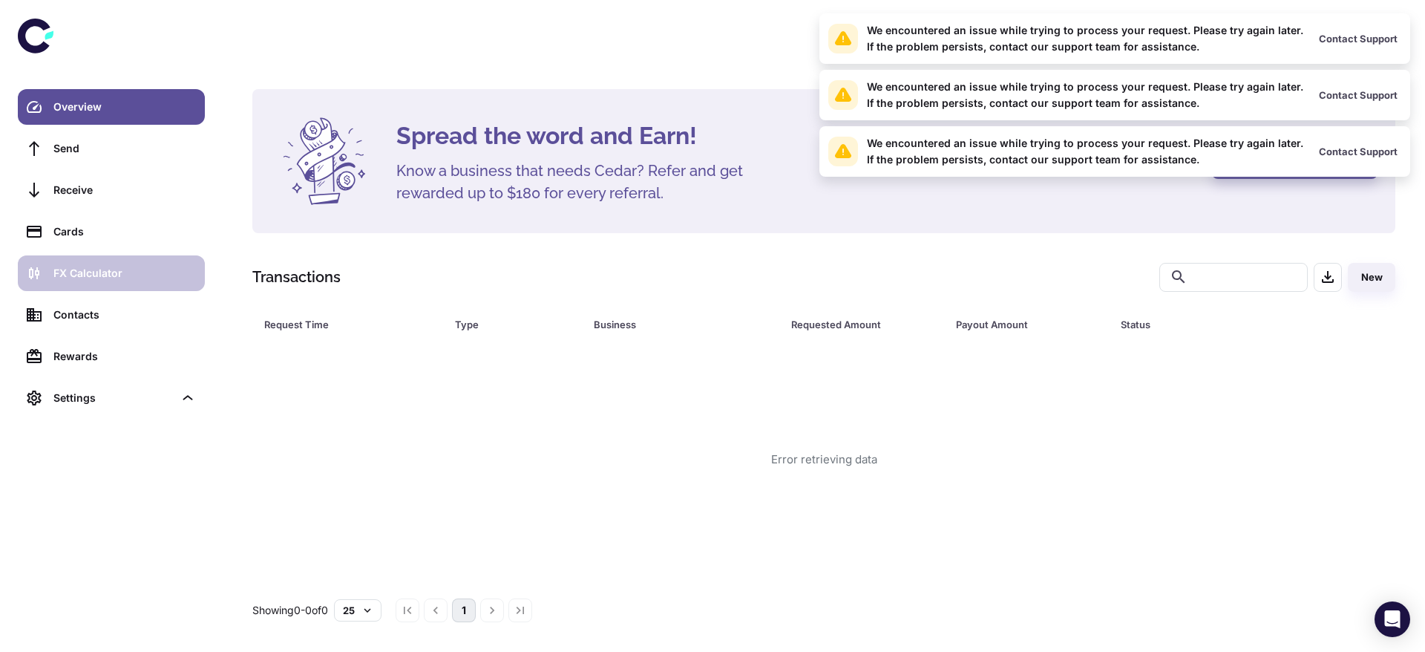
click at [136, 286] on link "FX Calculator" at bounding box center [111, 273] width 187 height 36
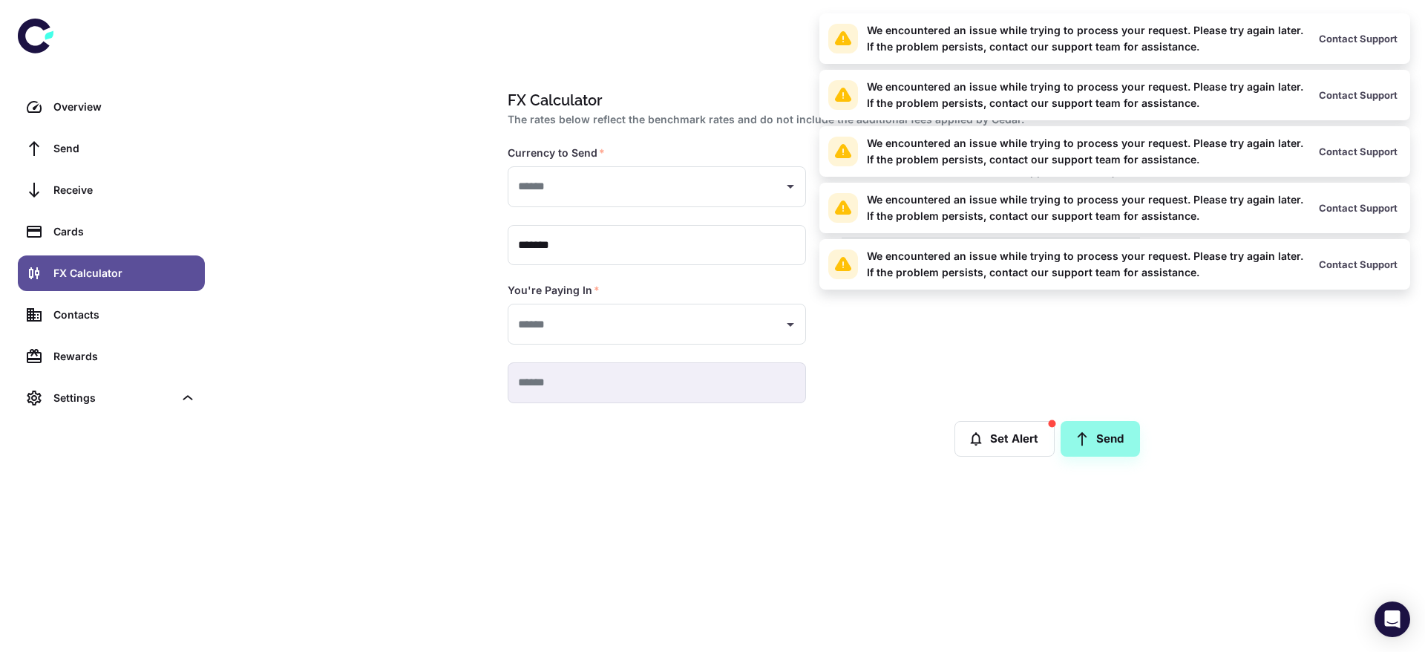
type input "**********"
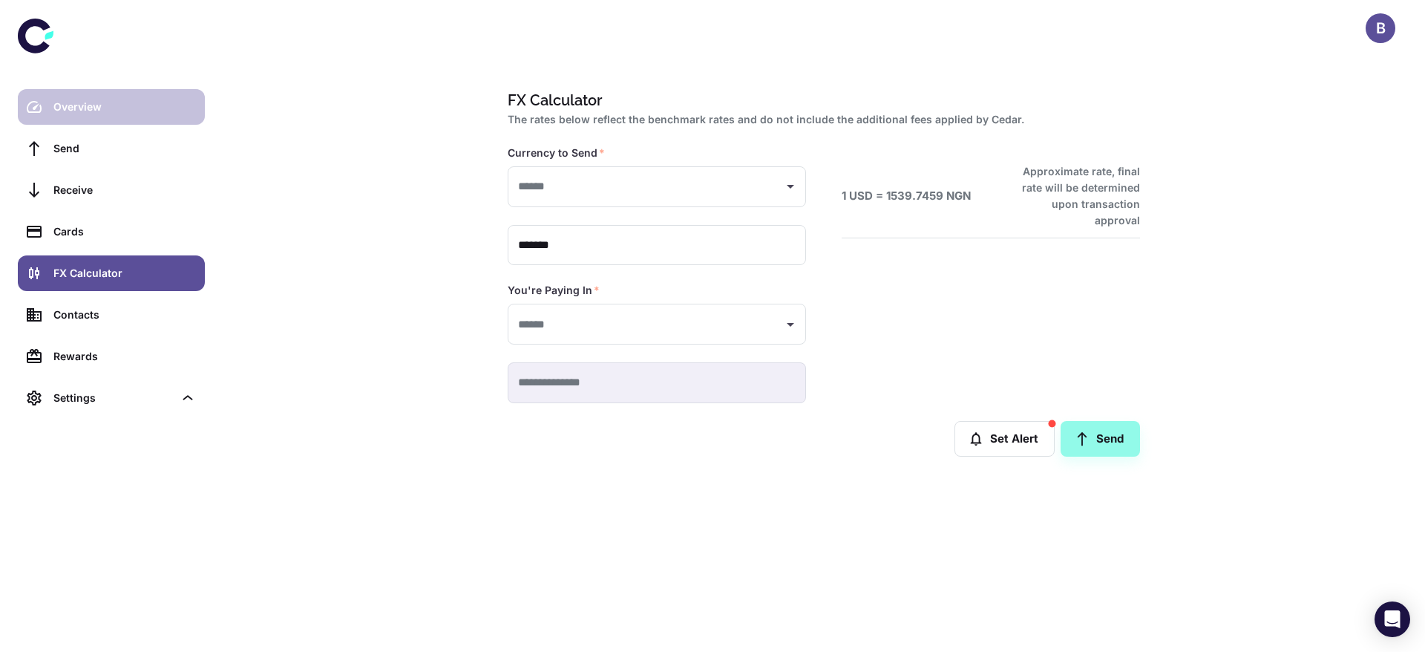
click at [142, 105] on div "Overview" at bounding box center [124, 107] width 142 height 16
